Goal: Check status: Check status

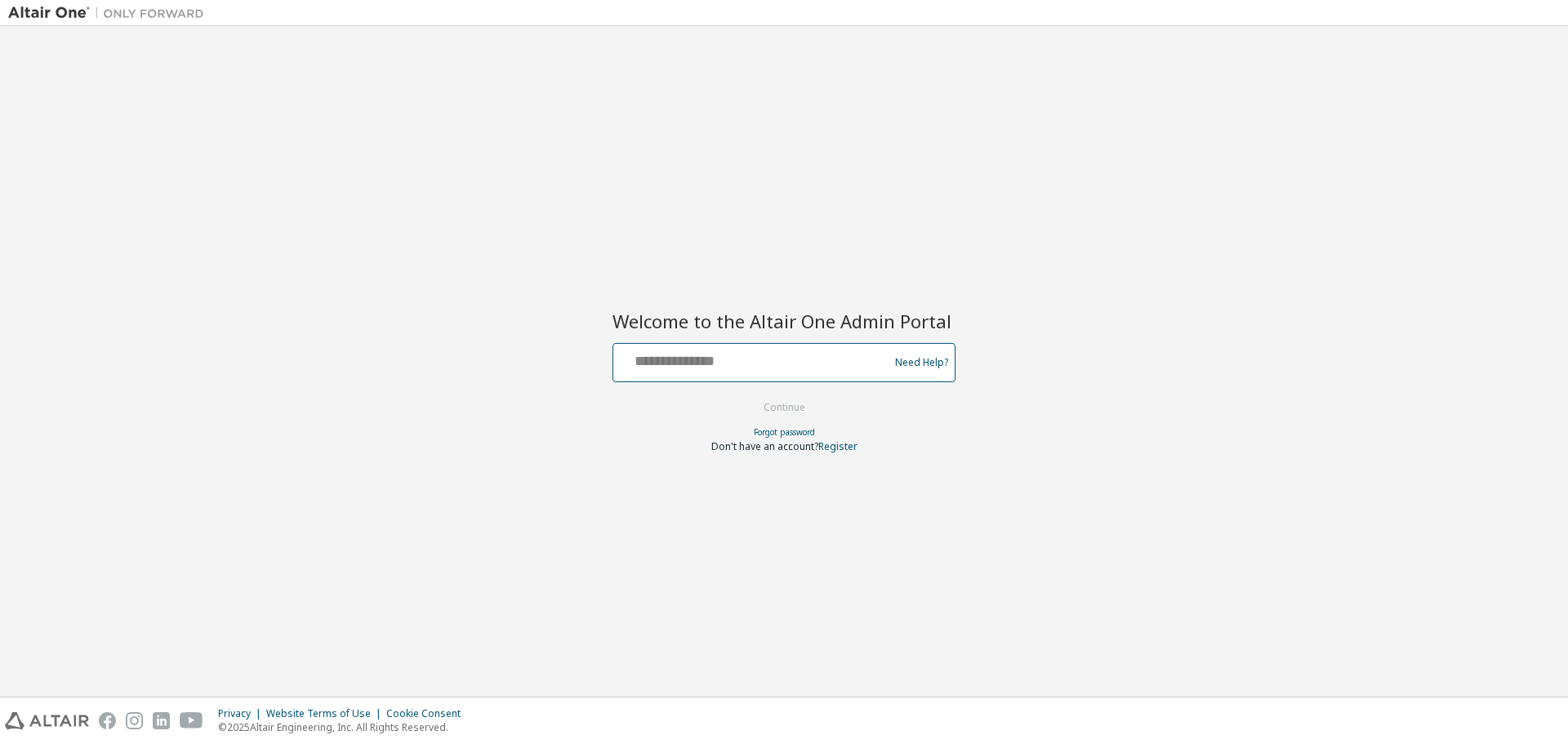
click at [672, 357] on input "text" at bounding box center [753, 359] width 267 height 24
type input "**********"
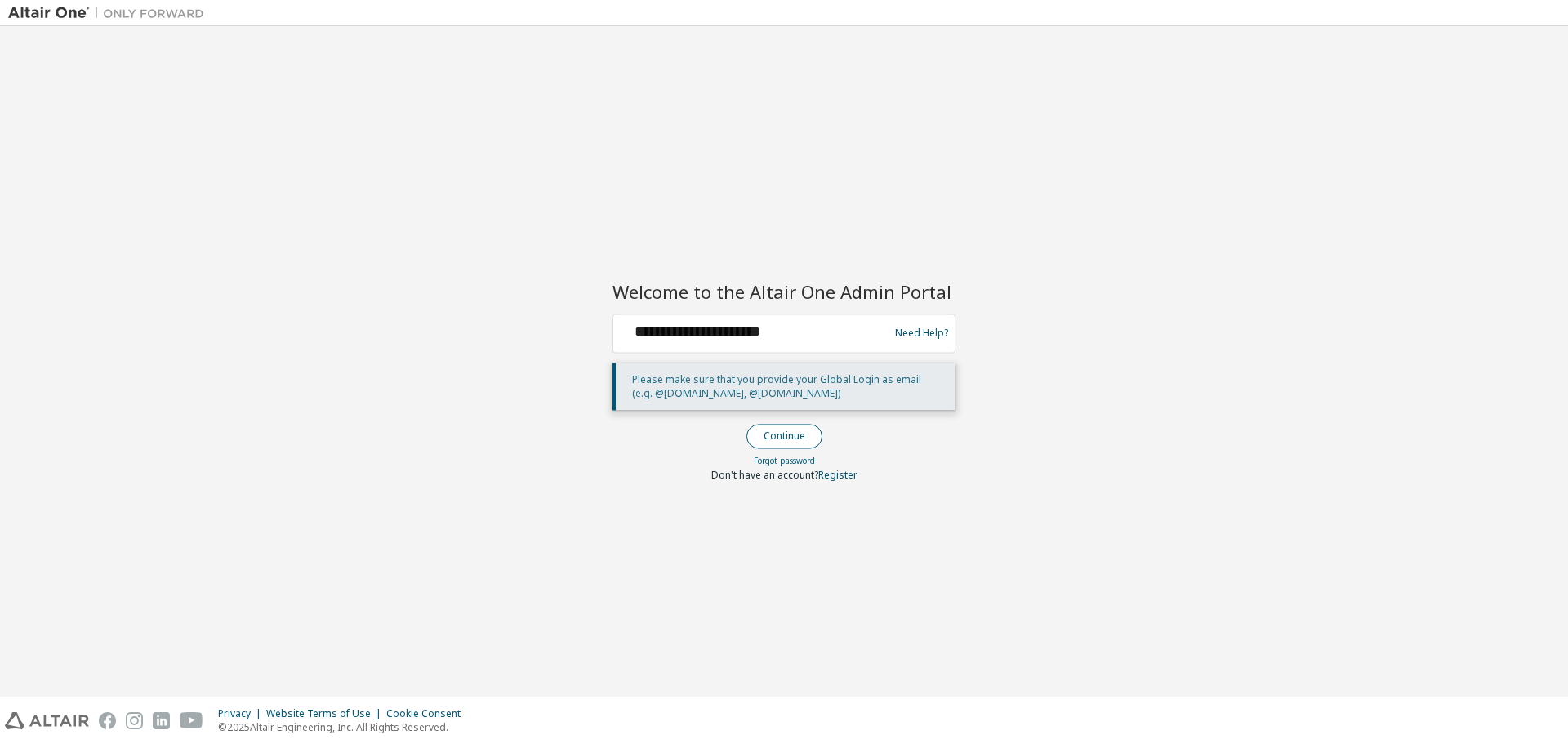
click at [780, 429] on button "Continue" at bounding box center [784, 437] width 76 height 25
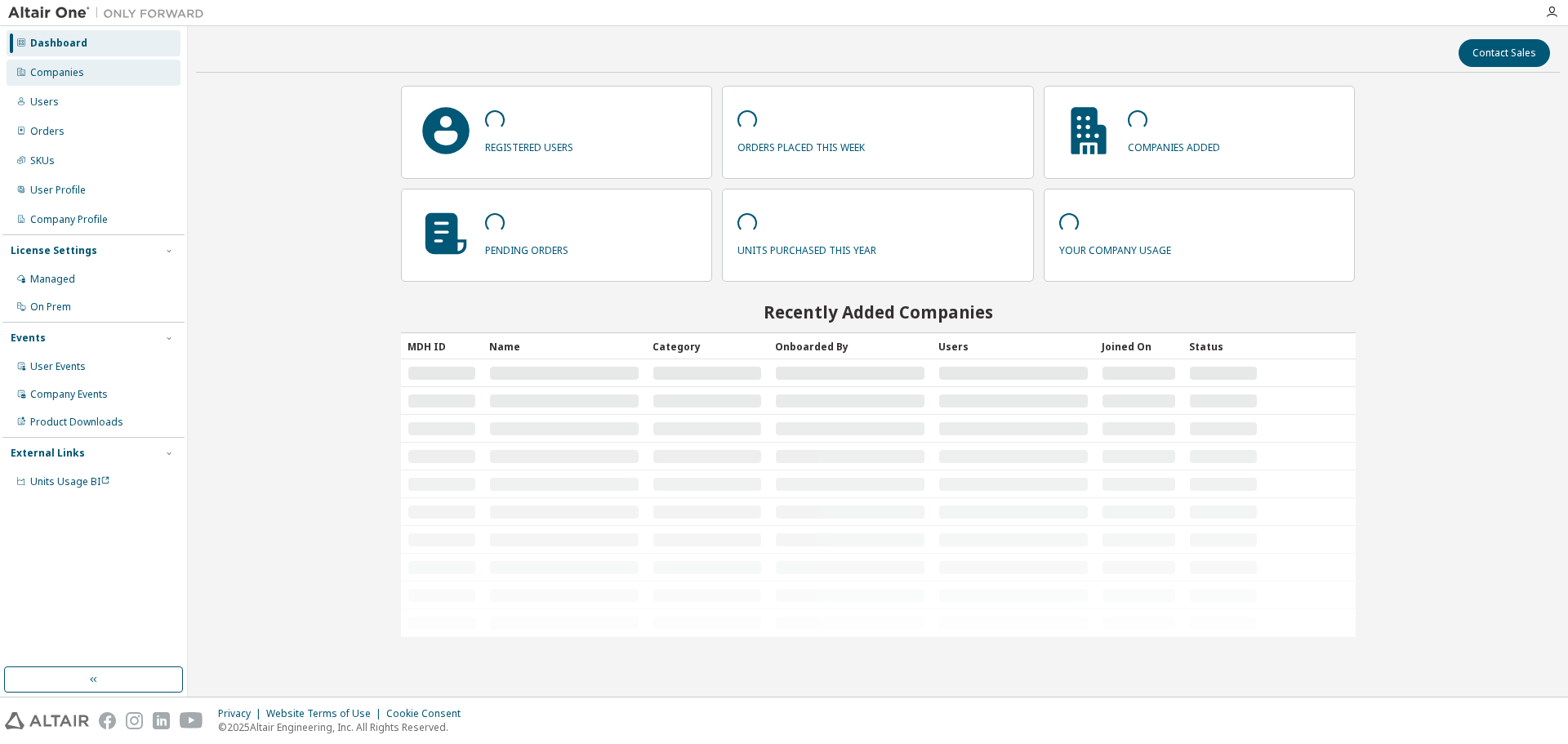
drag, startPoint x: 79, startPoint y: 63, endPoint x: 96, endPoint y: 74, distance: 20.2
click at [79, 64] on div "Companies" at bounding box center [93, 73] width 174 height 26
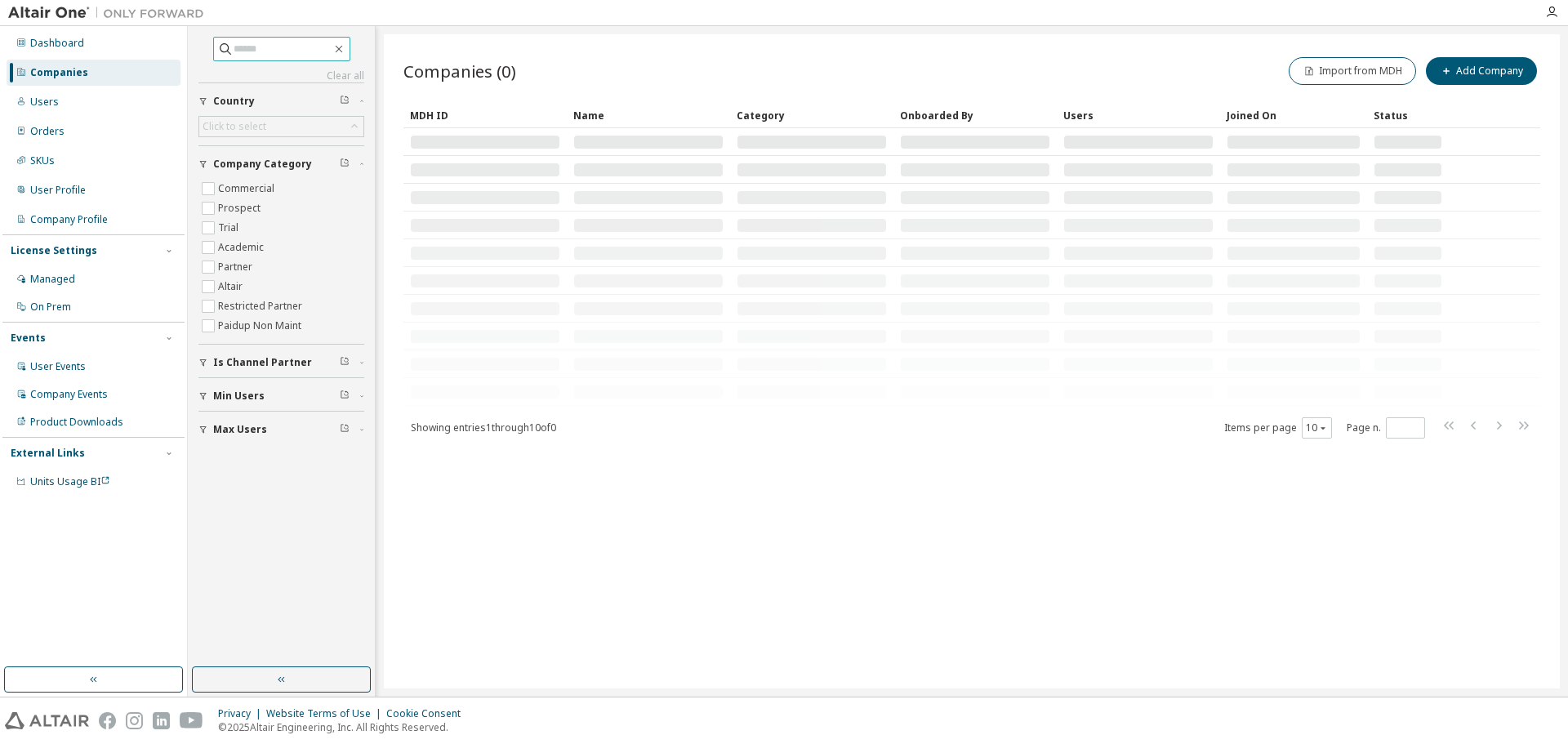
click at [237, 48] on input "text" at bounding box center [283, 49] width 98 height 16
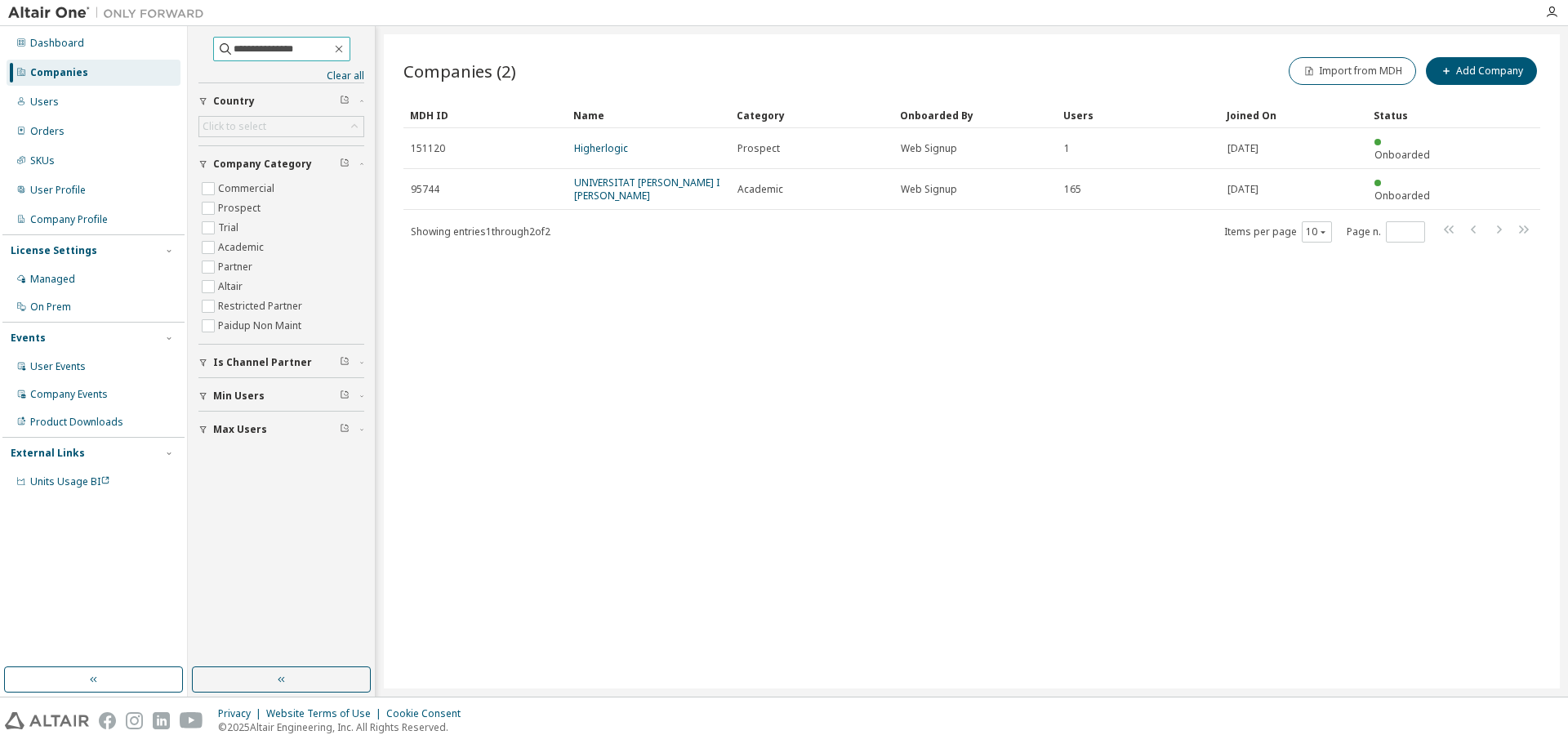
drag, startPoint x: 302, startPoint y: 50, endPoint x: 230, endPoint y: 47, distance: 72.1
click at [234, 47] on input "**********" at bounding box center [283, 49] width 98 height 16
type input "**********"
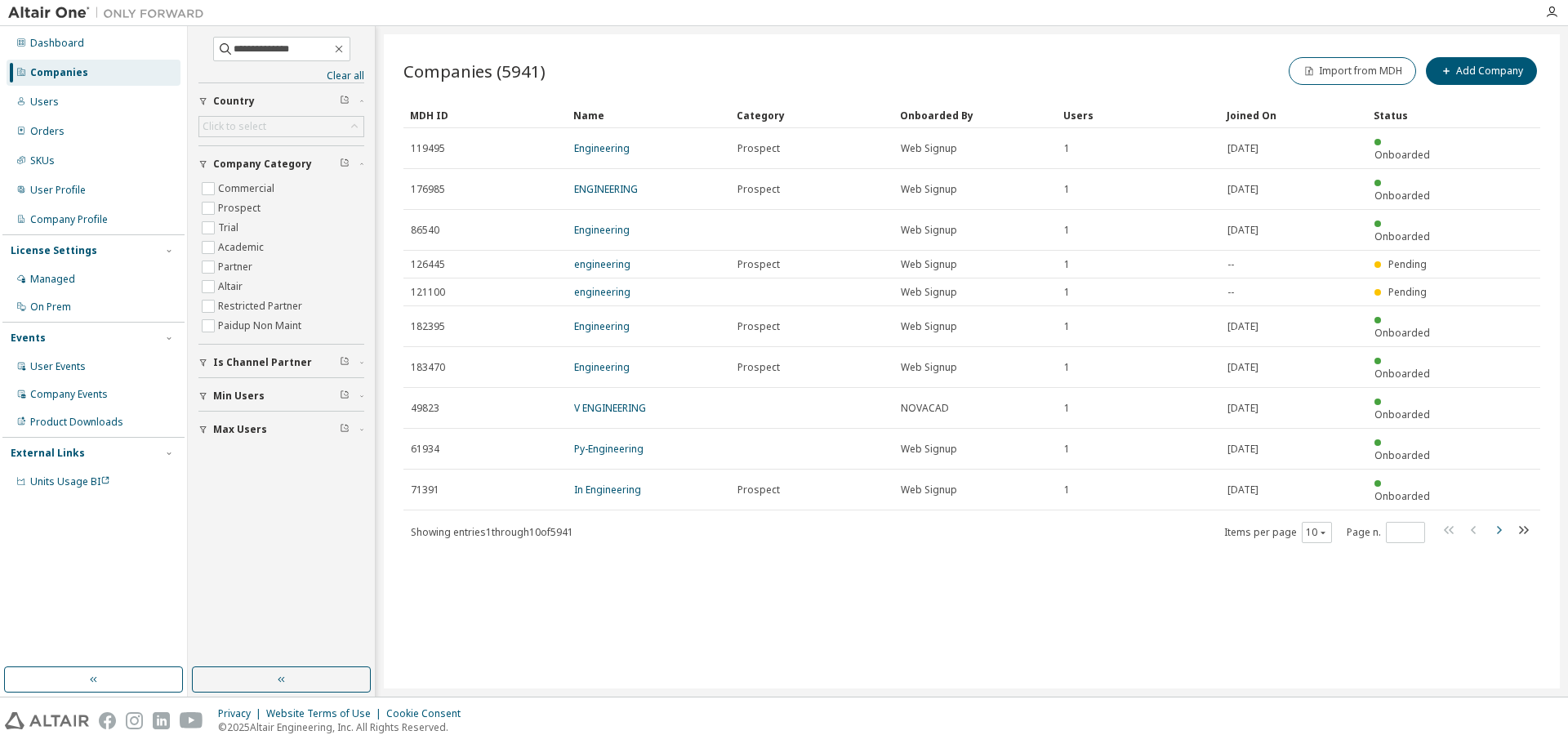
click at [1502, 521] on icon "button" at bounding box center [1499, 531] width 20 height 20
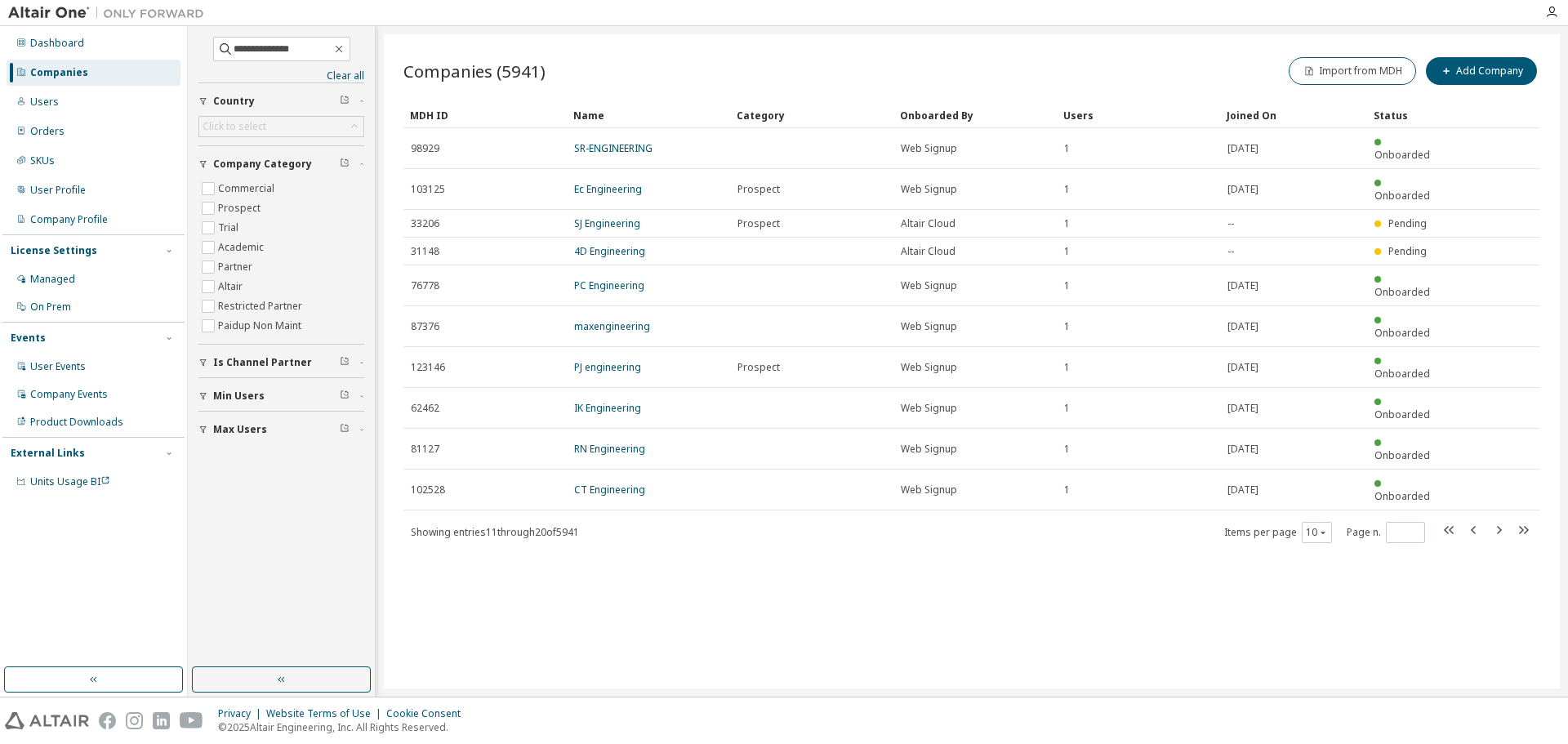
click at [821, 505] on div "Companies (5941) Import from MDH Add Company Clear Load Save Save As Field Oper…" at bounding box center [972, 361] width 1176 height 654
click at [795, 517] on div "Companies (5941) Import from MDH Add Company Clear Load Save Save As Field Oper…" at bounding box center [972, 361] width 1176 height 654
click at [1501, 521] on icon "button" at bounding box center [1499, 531] width 20 height 20
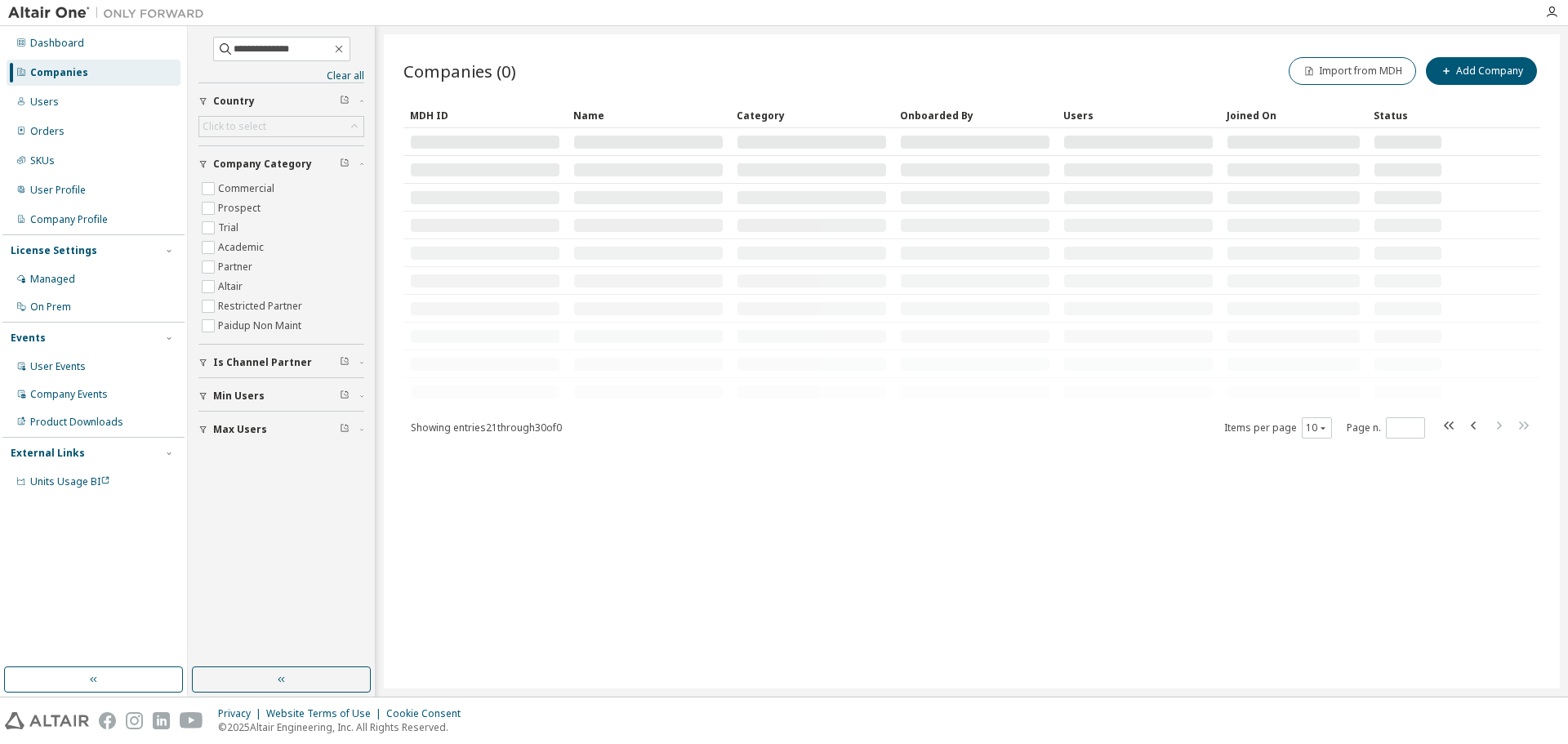
type input "*"
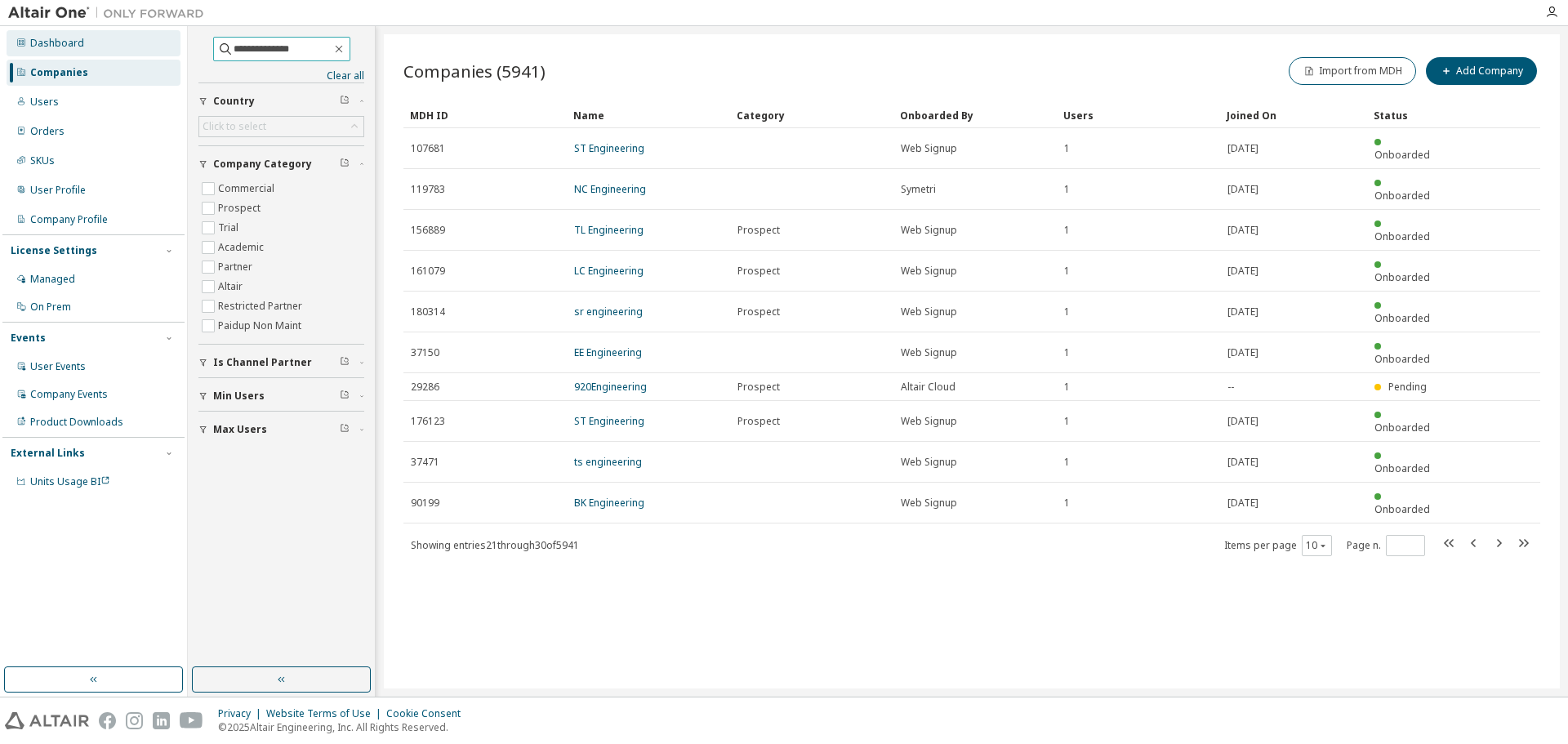
drag, startPoint x: 298, startPoint y: 50, endPoint x: 176, endPoint y: 48, distance: 122.0
click at [176, 48] on div "**********" at bounding box center [784, 361] width 1568 height 670
paste input "****"
type input "**********"
type input "*"
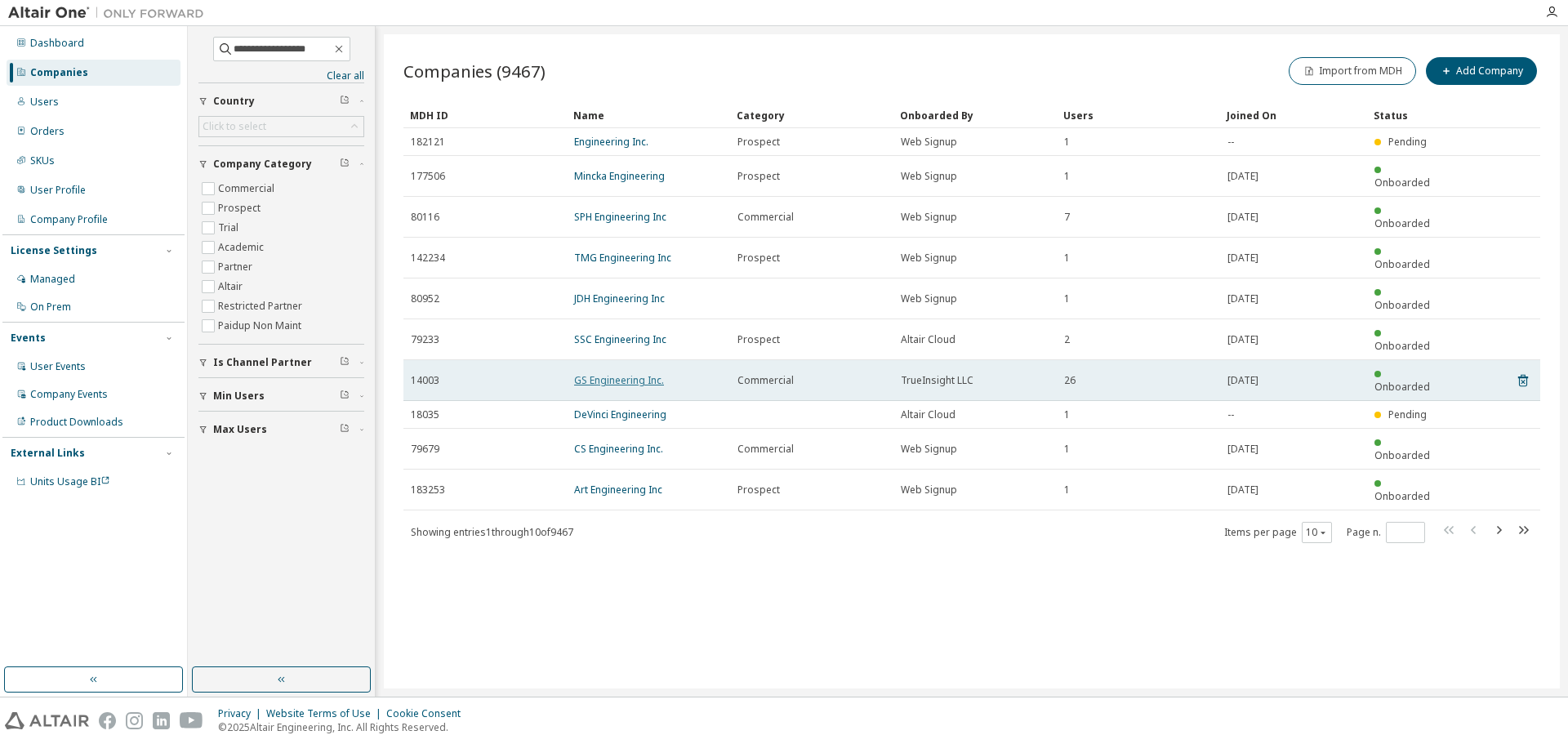
click at [644, 374] on link "GS Engineering Inc." at bounding box center [619, 380] width 90 height 14
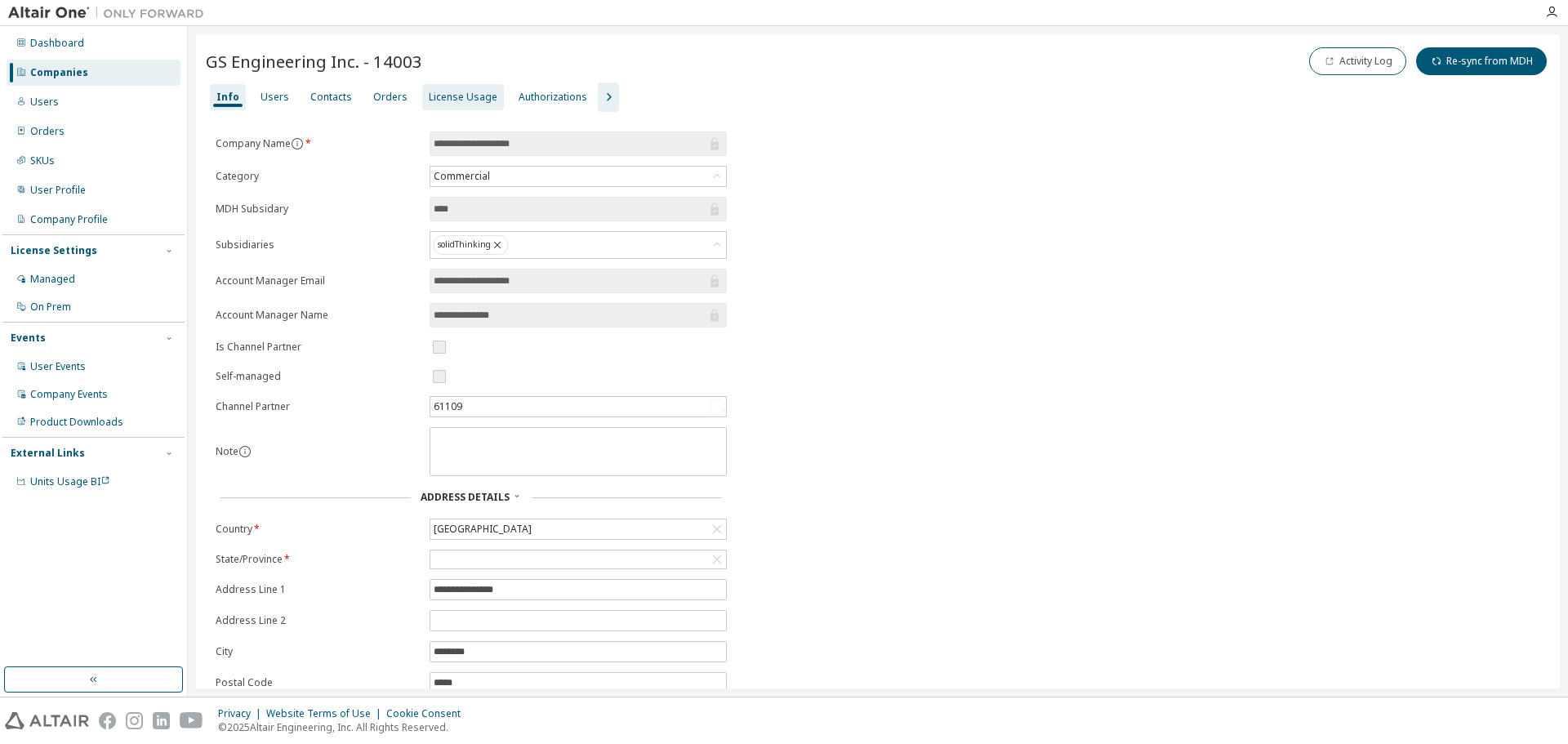
click at [448, 92] on div "License Usage" at bounding box center [463, 97] width 69 height 13
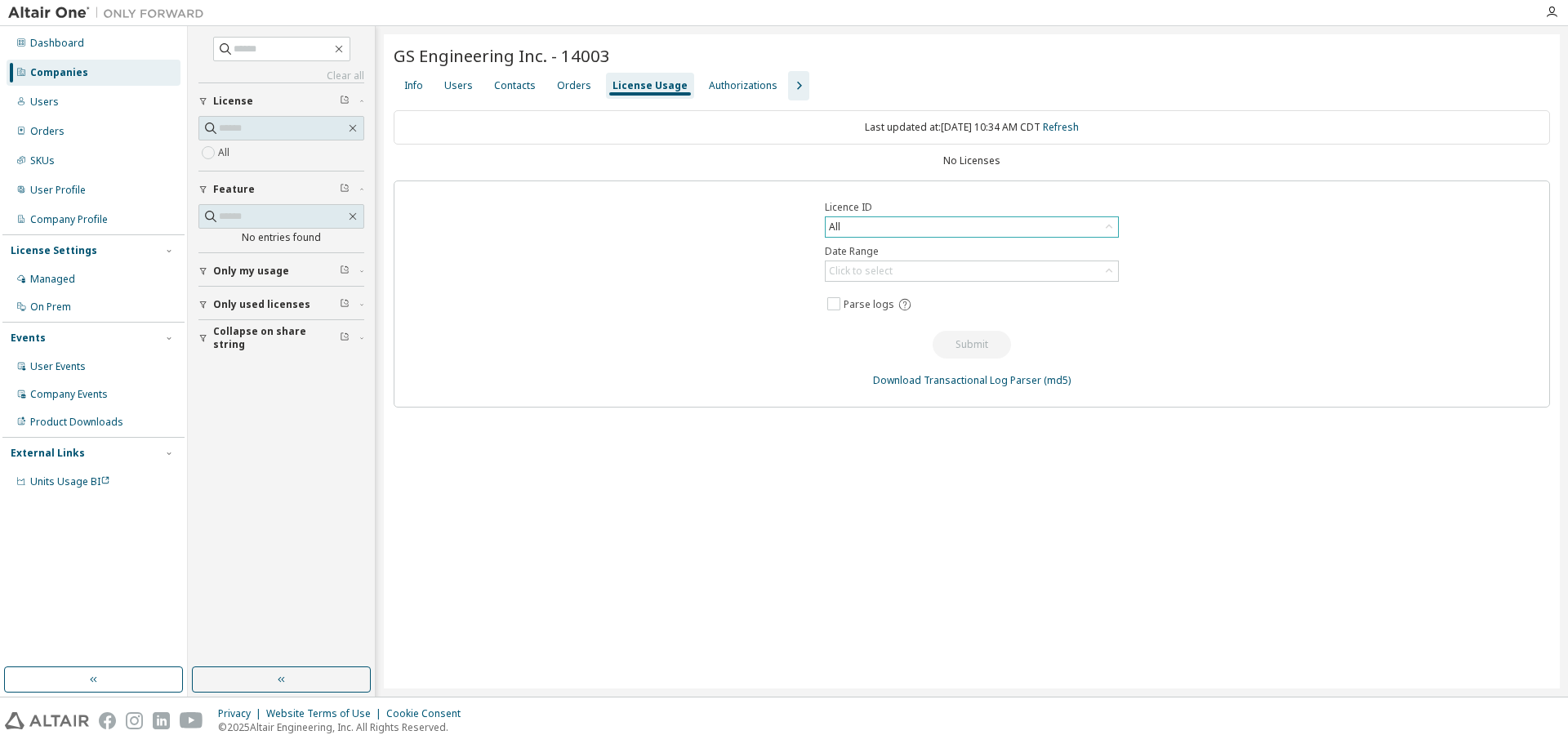
click at [910, 225] on div "All" at bounding box center [972, 227] width 293 height 20
click at [894, 274] on li "All" at bounding box center [971, 273] width 289 height 21
click at [911, 272] on div "Click to select" at bounding box center [972, 271] width 293 height 20
click at [888, 338] on li "Year to date" at bounding box center [971, 338] width 289 height 21
click at [971, 343] on button "Submit" at bounding box center [972, 345] width 78 height 28
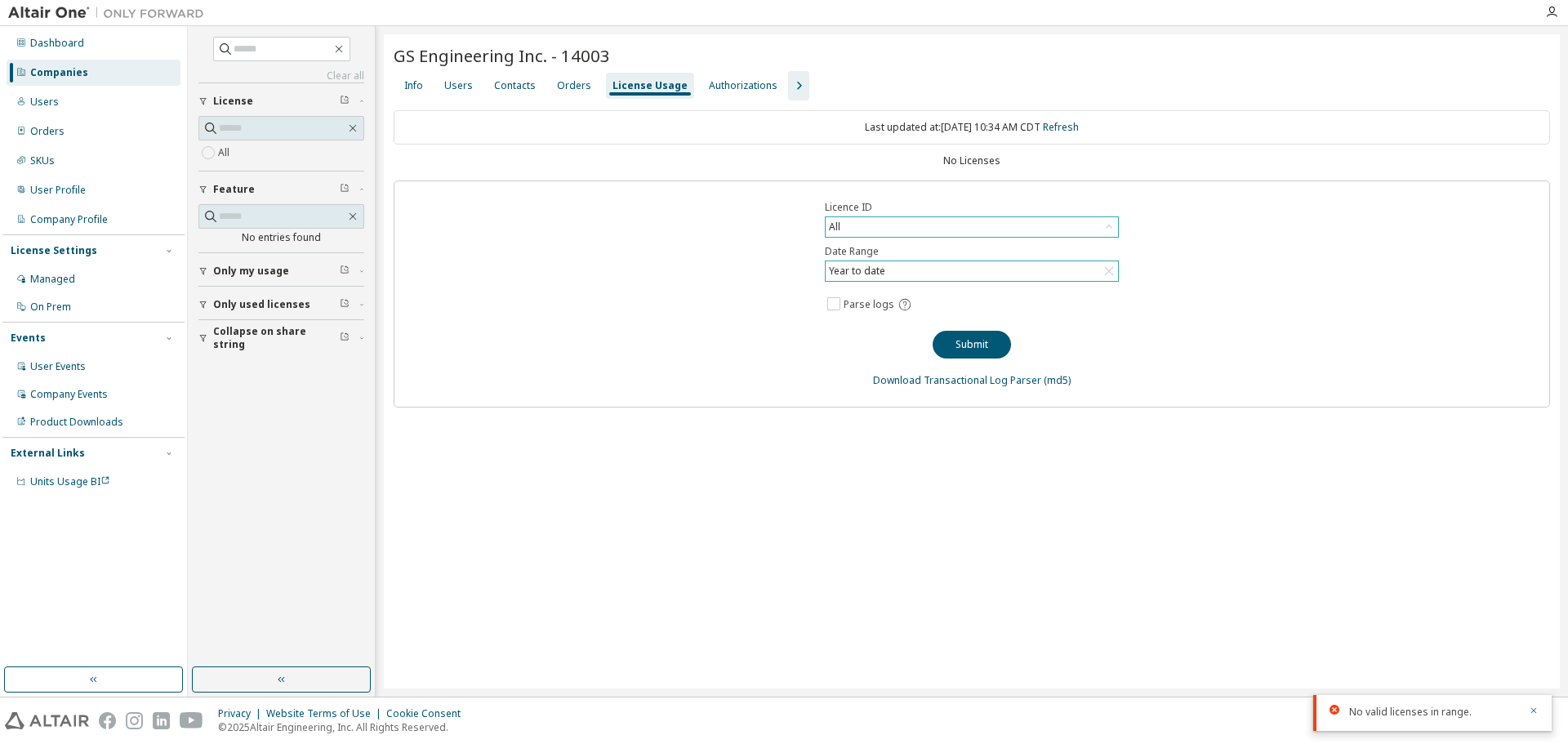
click at [890, 222] on div "All" at bounding box center [972, 227] width 293 height 20
click at [880, 291] on li "54481 - AU Multi-Physics / Mechatronics Engineer (Expired)" at bounding box center [971, 294] width 289 height 21
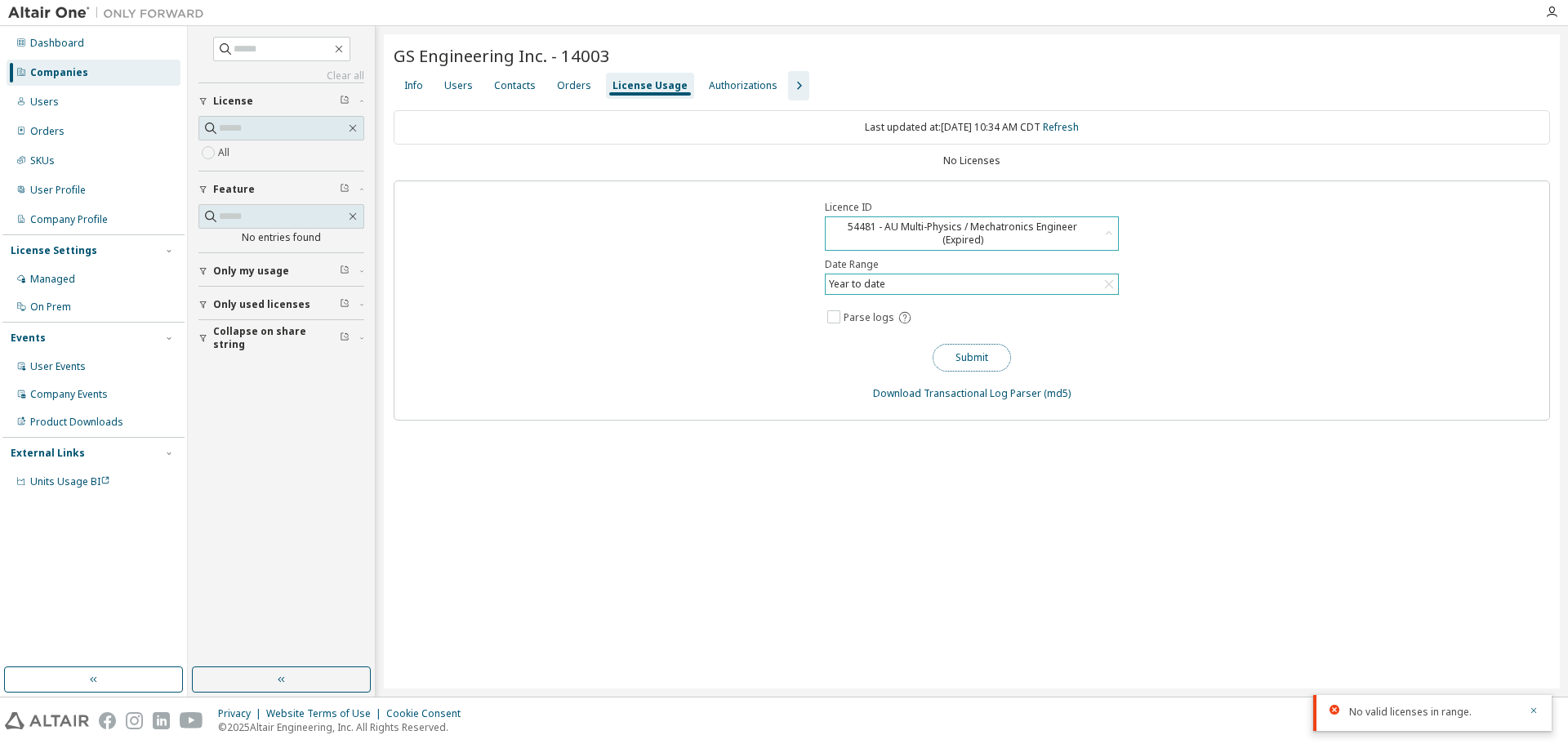
click at [988, 357] on button "Submit" at bounding box center [972, 358] width 78 height 28
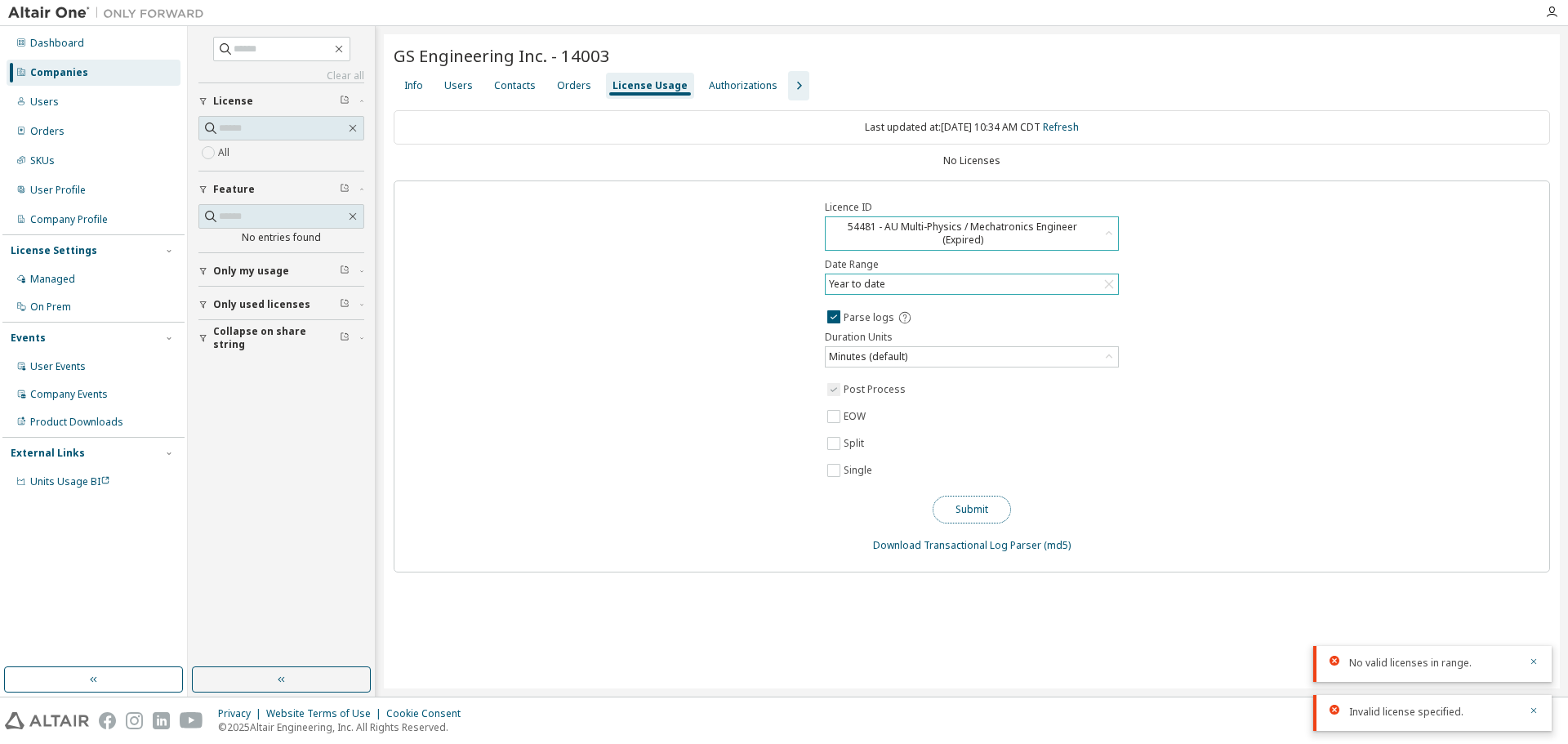
click at [968, 509] on button "Submit" at bounding box center [972, 510] width 78 height 28
click at [665, 477] on div "Licence ID 54481 - AU Multi-Physics / Mechatronics Engineer (Expired) Date Rang…" at bounding box center [972, 377] width 1156 height 392
click at [559, 306] on div "Licence ID 54481 - AU Multi-Physics / Mechatronics Engineer (Expired) Date Rang…" at bounding box center [972, 377] width 1156 height 392
click at [626, 300] on div "Licence ID 54481 - AU Multi-Physics / Mechatronics Engineer (Expired) Date Rang…" at bounding box center [972, 377] width 1156 height 392
